Goal: Task Accomplishment & Management: Use online tool/utility

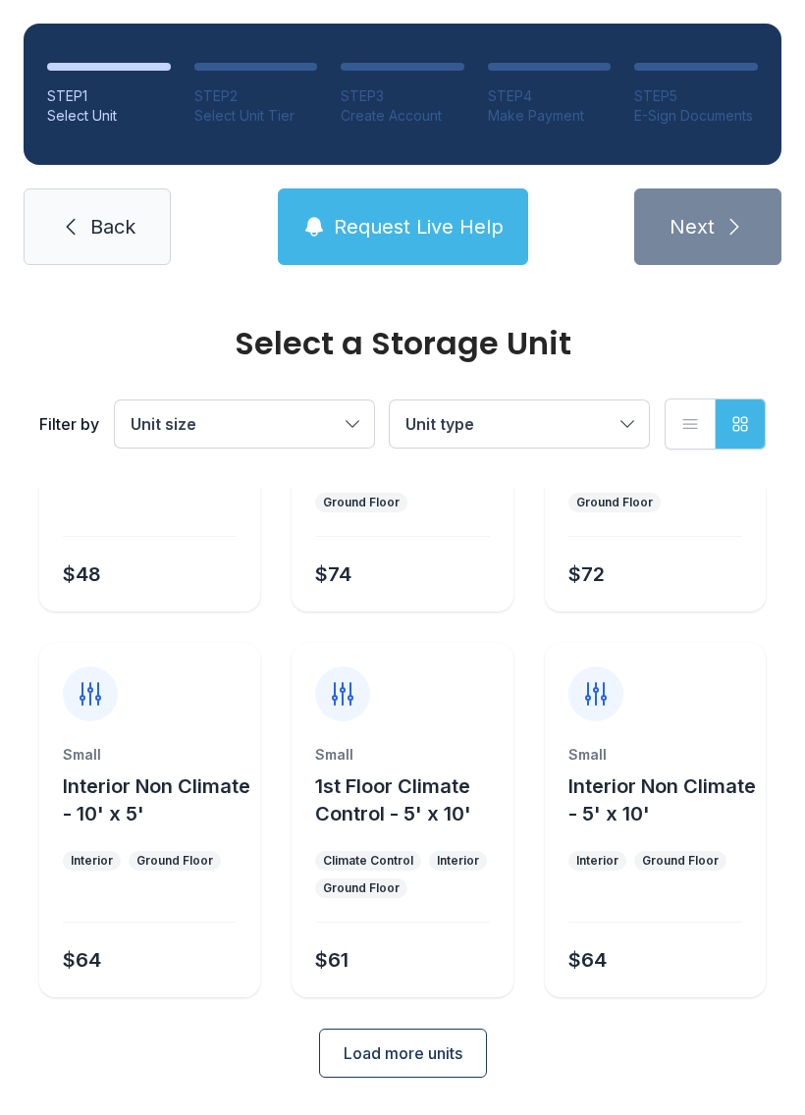
scroll to position [234, 0]
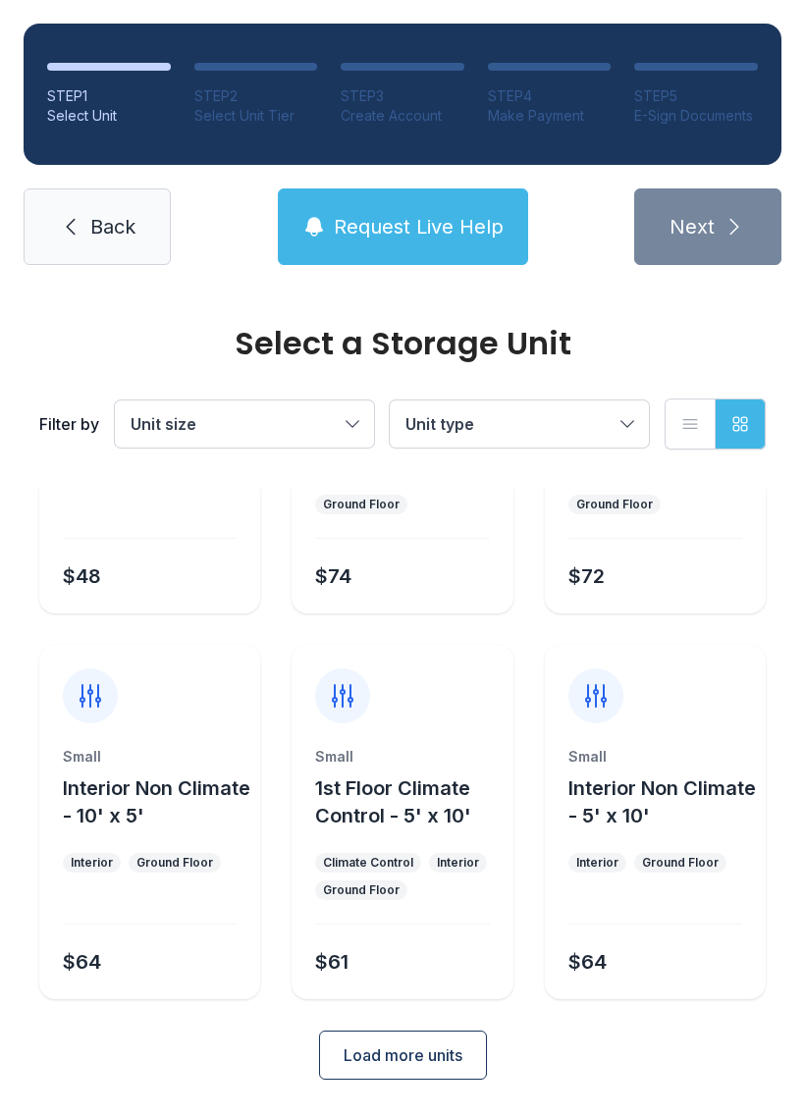
click at [448, 1066] on span "Load more units" at bounding box center [403, 1055] width 119 height 24
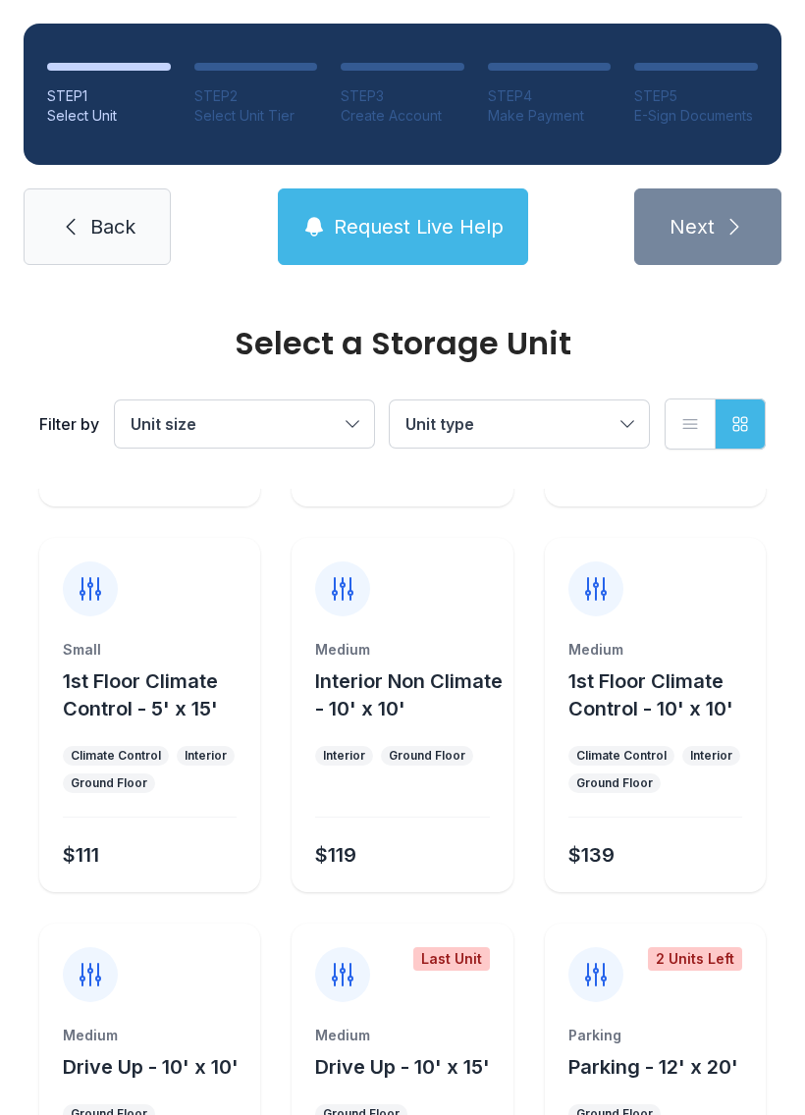
scroll to position [724, 0]
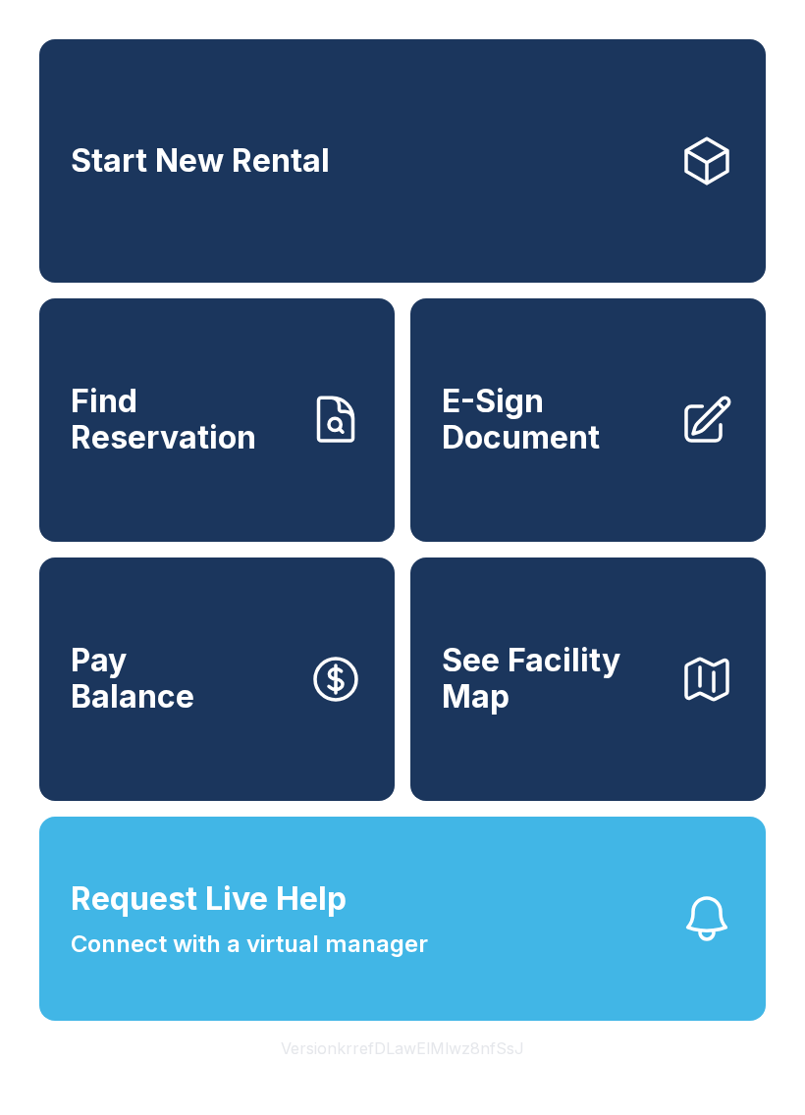
click at [535, 454] on span "E-Sign Document" at bounding box center [553, 420] width 222 height 72
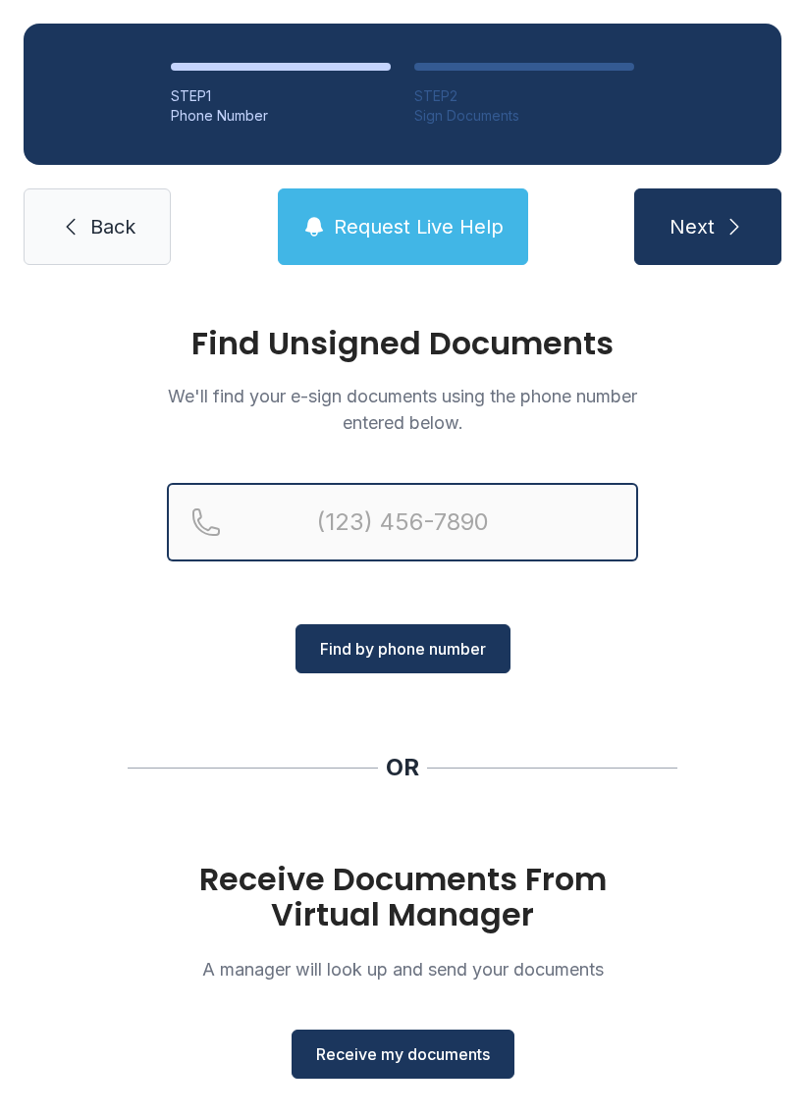
click at [340, 518] on input "Reservation phone number" at bounding box center [402, 522] width 471 height 79
type input "[PHONE_NUMBER]"
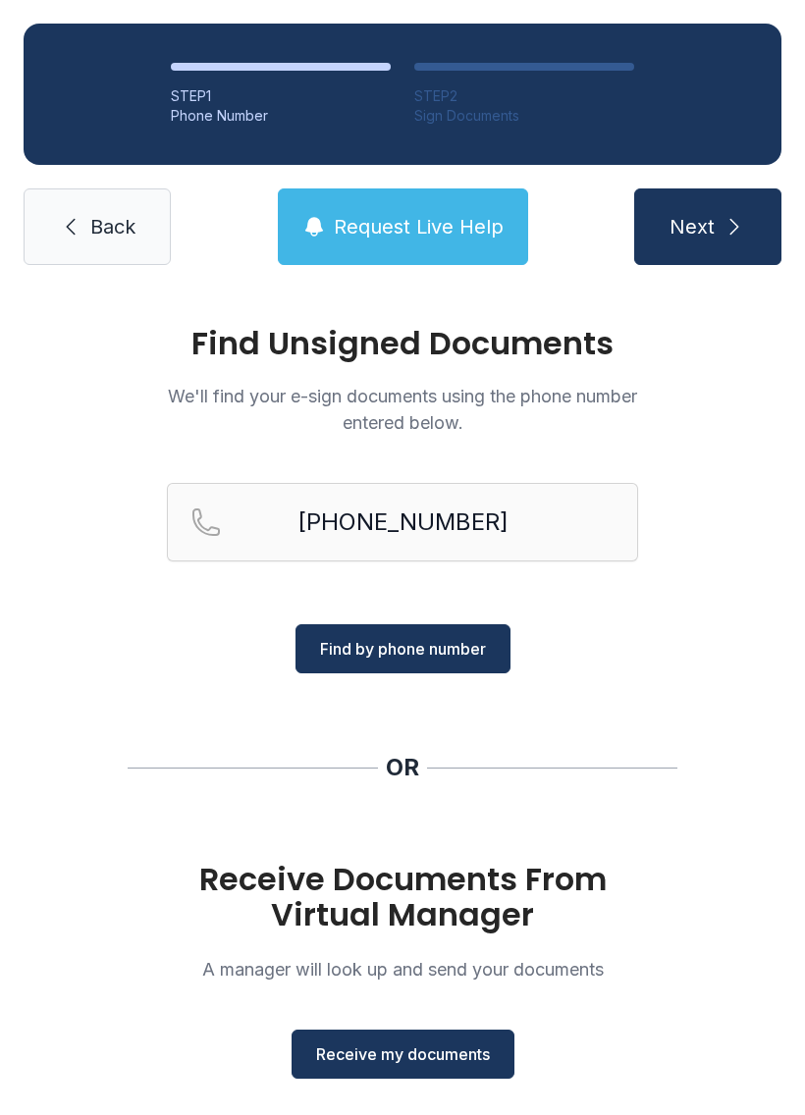
click at [333, 655] on span "Find by phone number" at bounding box center [403, 649] width 166 height 24
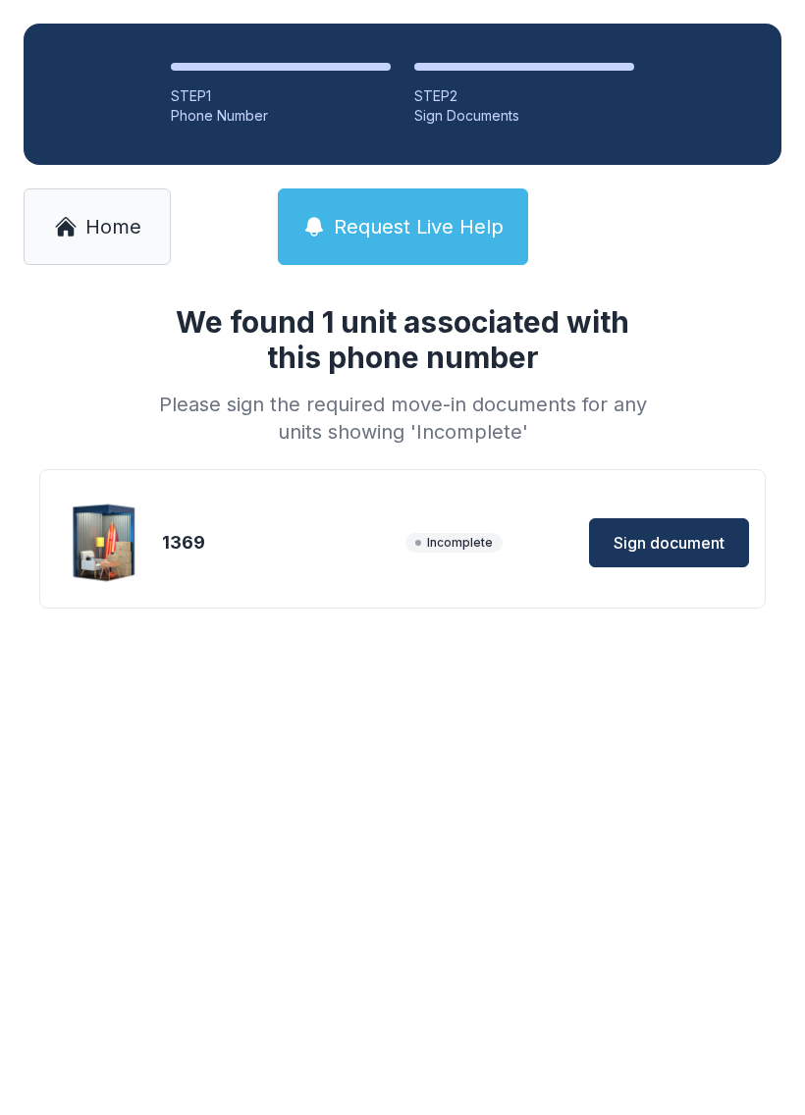
click at [634, 526] on button "Sign document" at bounding box center [669, 542] width 160 height 49
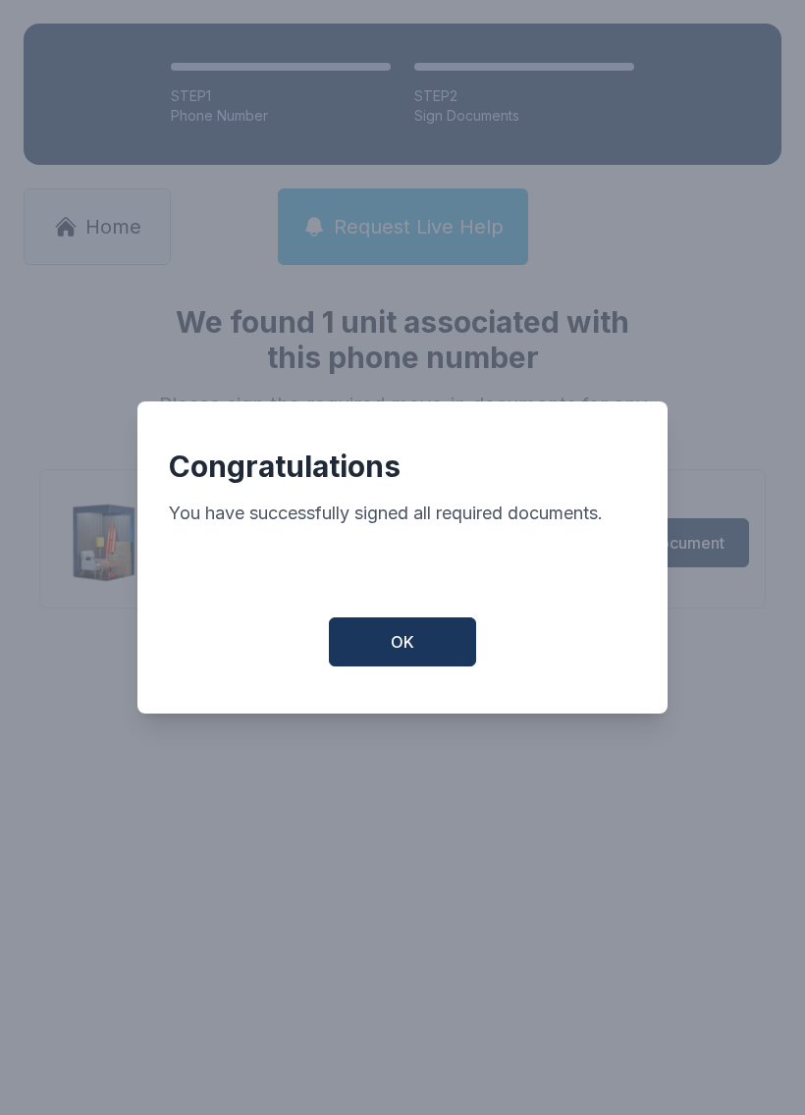
click at [397, 631] on button "OK" at bounding box center [402, 641] width 147 height 49
